Goal: Find specific page/section: Find specific page/section

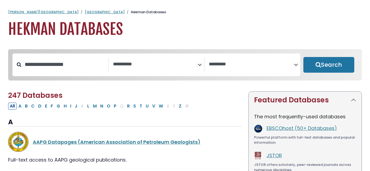
select select "Database Subject Filter"
select select "Database Vendors Filter"
select select "Database Subject Filter"
select select "Database Vendors Filter"
click at [88, 67] on input "Search database by title or keyword" at bounding box center [64, 64] width 87 height 9
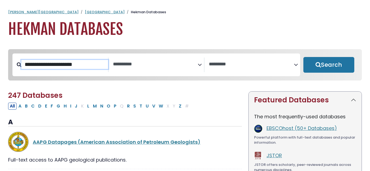
type input "**********"
click at [303, 57] on button "Search" at bounding box center [328, 65] width 51 height 16
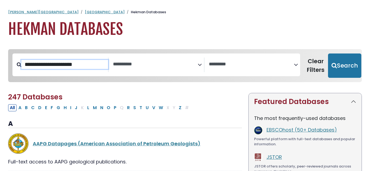
select select "Database Subject Filter"
select select "Database Vendors Filter"
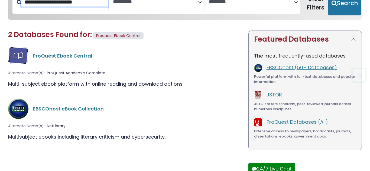
scroll to position [74, 0]
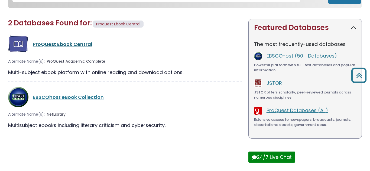
click at [70, 43] on link "ProQuest Ebook Central" at bounding box center [63, 44] width 60 height 7
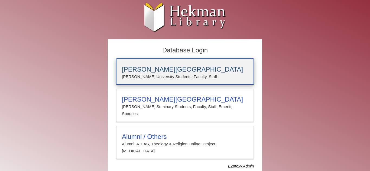
click at [157, 74] on p "Calvin University Students, Faculty, Staff" at bounding box center [185, 76] width 126 height 7
